Goal: Task Accomplishment & Management: Complete application form

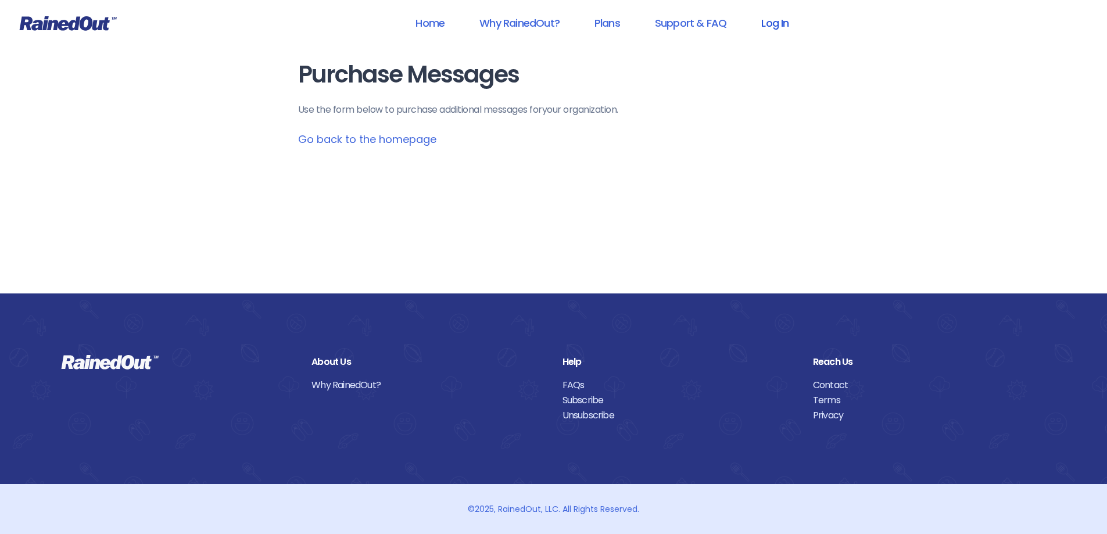
click at [782, 23] on link "Log In" at bounding box center [775, 23] width 58 height 26
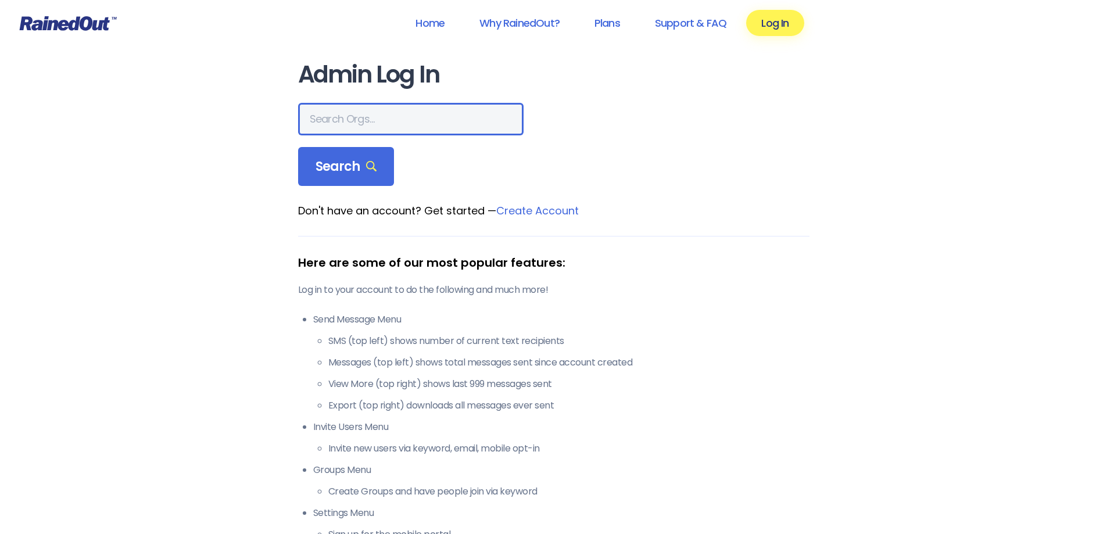
click at [412, 122] on input "text" at bounding box center [410, 119] width 225 height 33
type input "[GEOGRAPHIC_DATA]"
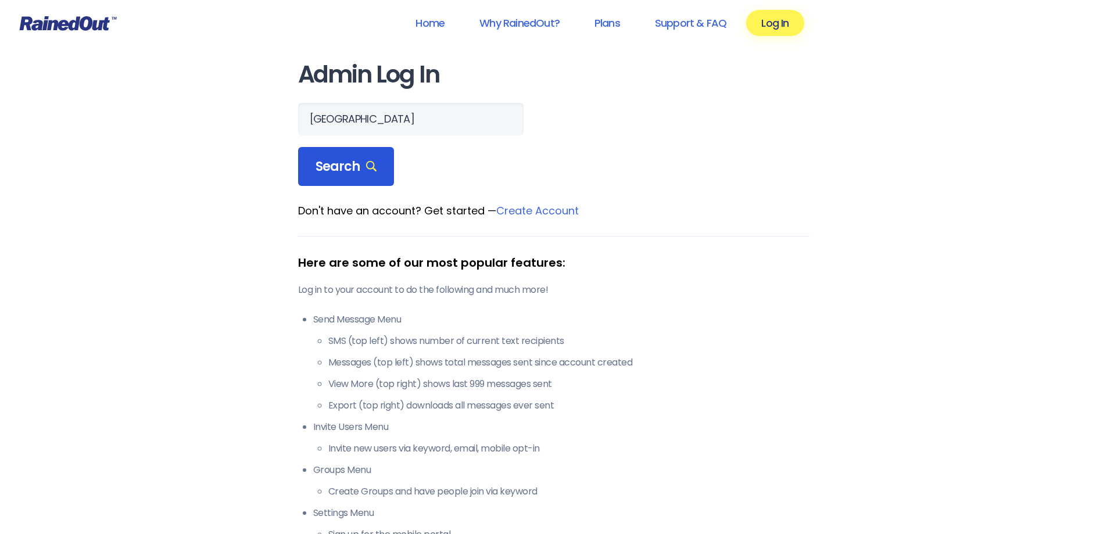
click at [382, 170] on div "Search" at bounding box center [346, 167] width 96 height 40
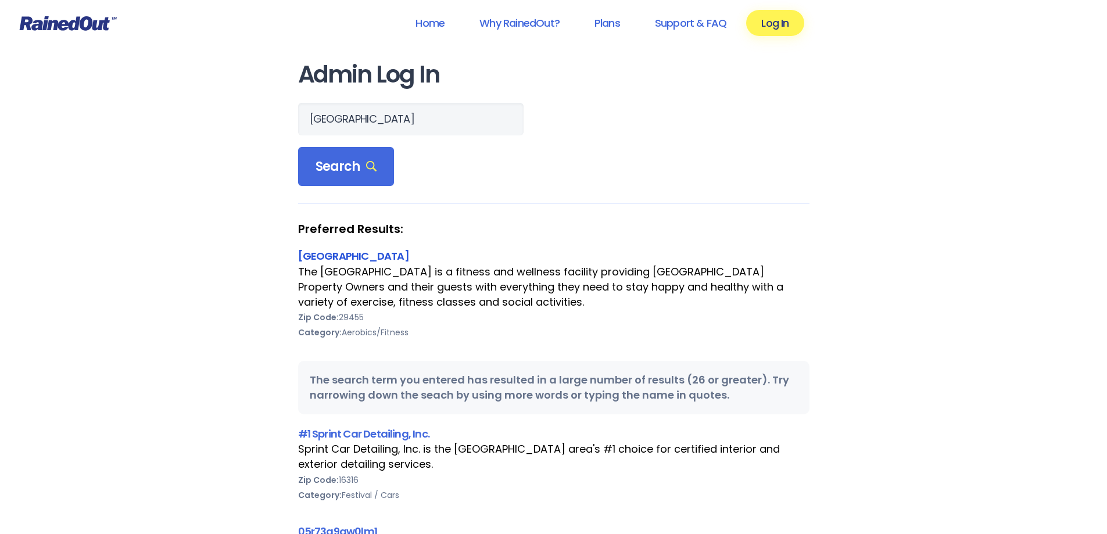
click at [397, 251] on link "[GEOGRAPHIC_DATA]" at bounding box center [353, 256] width 111 height 15
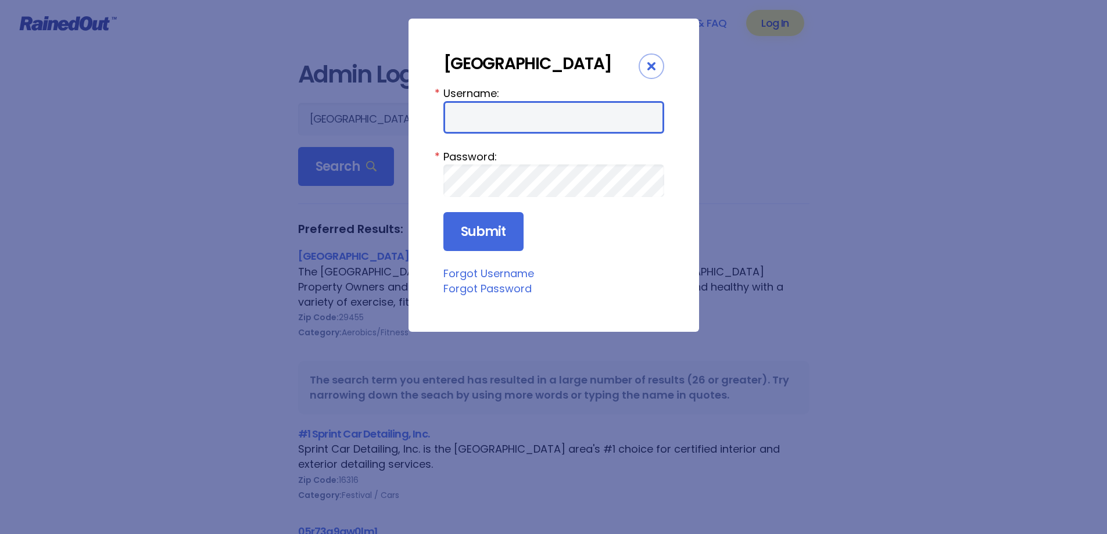
click at [508, 134] on input "Username:" at bounding box center [553, 117] width 221 height 33
type input "LakeHouse"
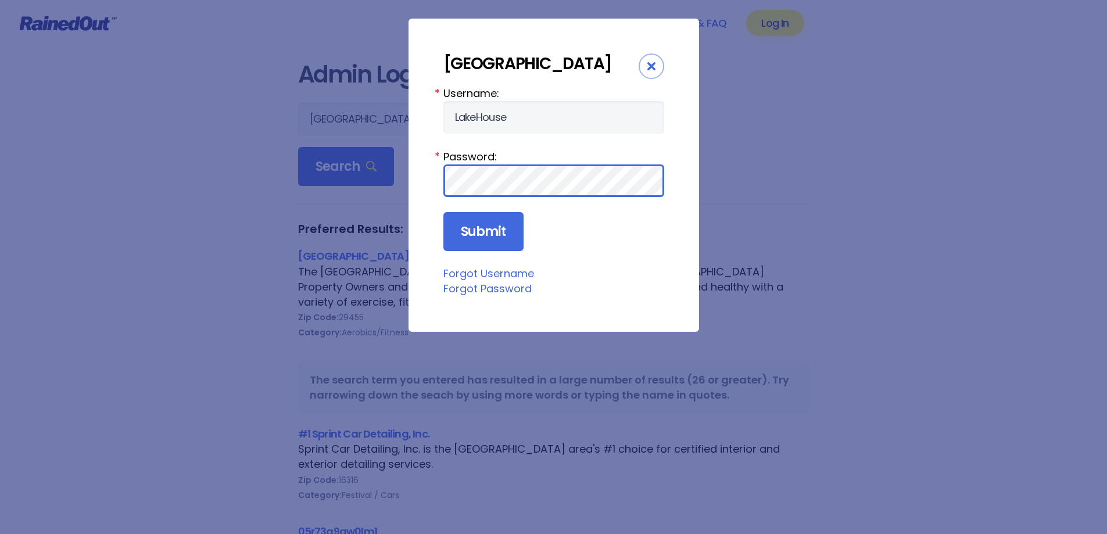
click at [443, 212] on input "Submit" at bounding box center [483, 232] width 80 height 40
